Goal: Task Accomplishment & Management: Manage account settings

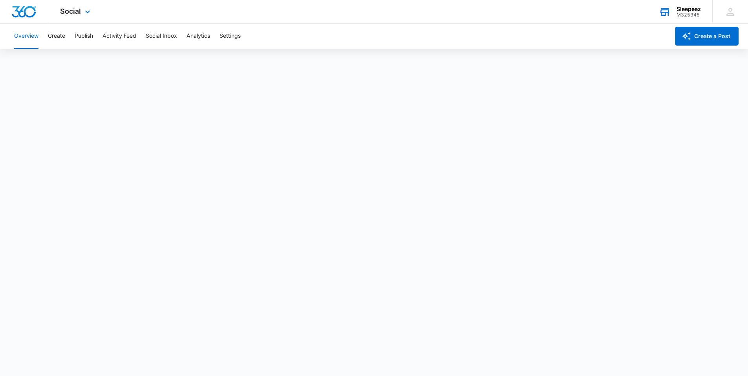
click at [685, 13] on div "M325348" at bounding box center [689, 14] width 24 height 5
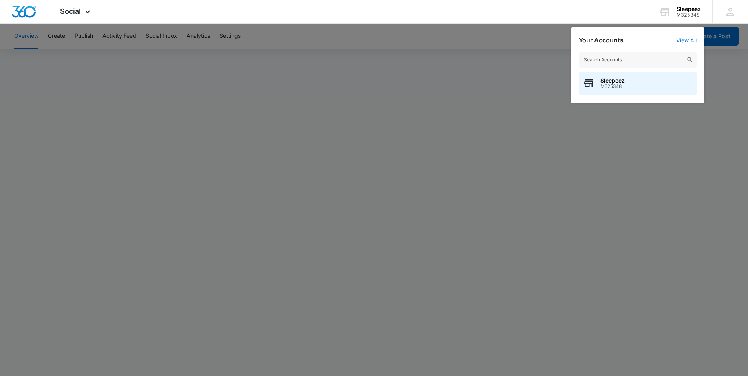
click at [463, 79] on div at bounding box center [374, 188] width 748 height 376
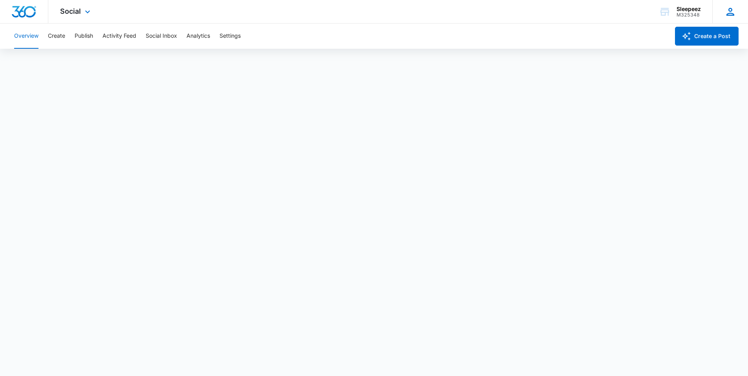
click at [733, 13] on icon at bounding box center [730, 12] width 12 height 12
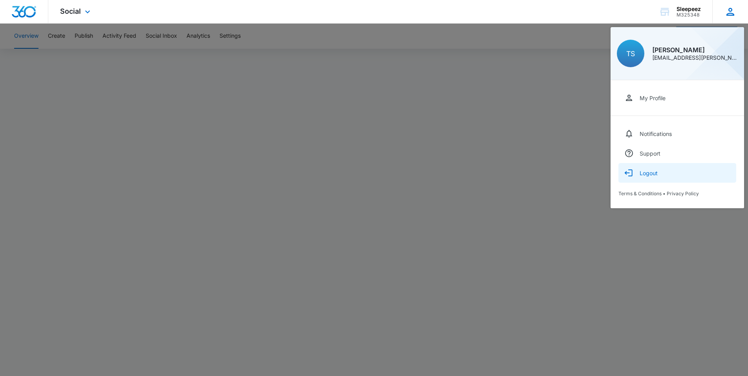
click at [650, 172] on div "Logout" at bounding box center [649, 173] width 18 height 7
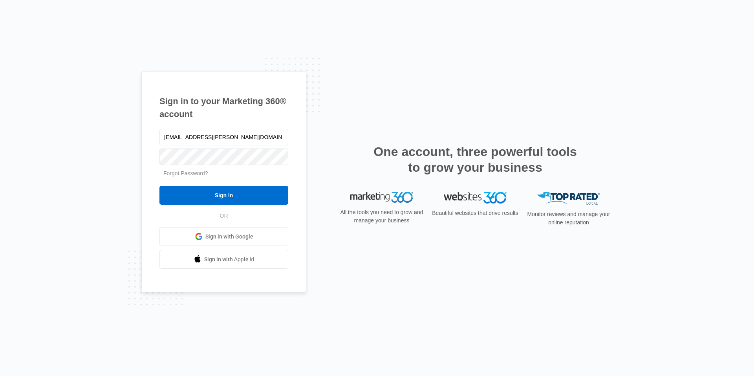
drag, startPoint x: 229, startPoint y: 139, endPoint x: 153, endPoint y: 137, distance: 75.8
click at [153, 137] on div "Sign in to your Marketing 360® account tow.scott@gmail.com Forgot Password? Sig…" at bounding box center [223, 181] width 165 height 221
type input "I"
click at [176, 142] on input "text" at bounding box center [223, 137] width 129 height 16
type input "info@staffwear2.com"
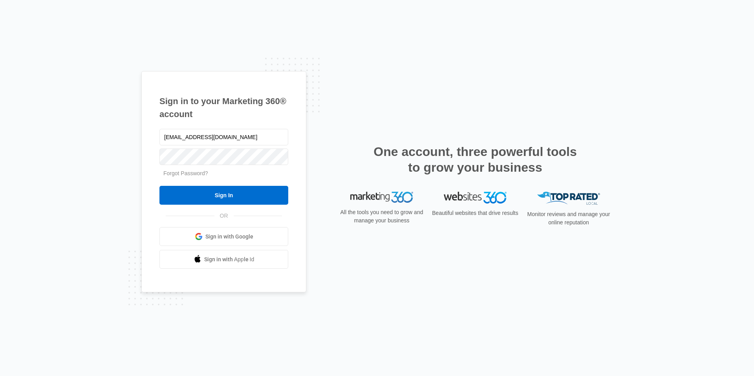
click at [200, 167] on form "info@staffwear2.com Forgot Password? Sign In" at bounding box center [223, 166] width 129 height 78
click at [203, 175] on link "Forgot Password?" at bounding box center [185, 173] width 45 height 6
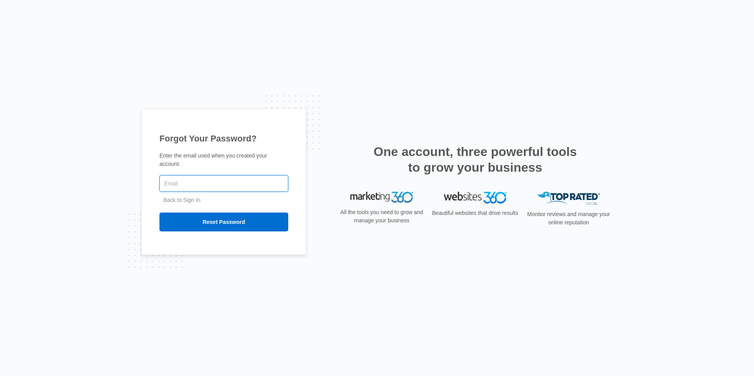
click at [198, 186] on input "text" at bounding box center [223, 183] width 129 height 16
type input "info@staffwear2.com"
click at [159, 212] on input "Reset Password" at bounding box center [223, 221] width 129 height 19
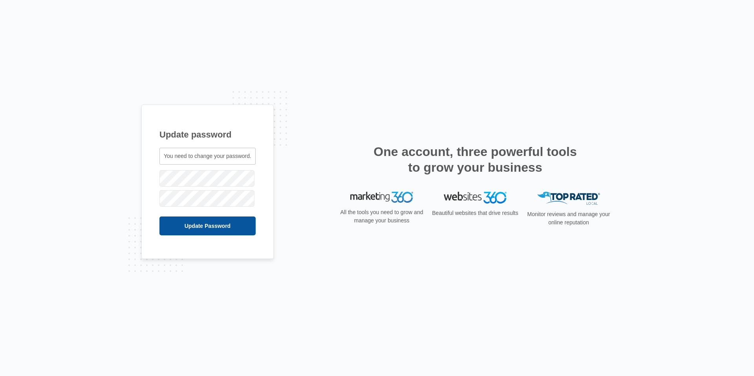
click at [161, 221] on input "Update Password" at bounding box center [207, 225] width 96 height 19
